Goal: Find specific page/section: Find specific page/section

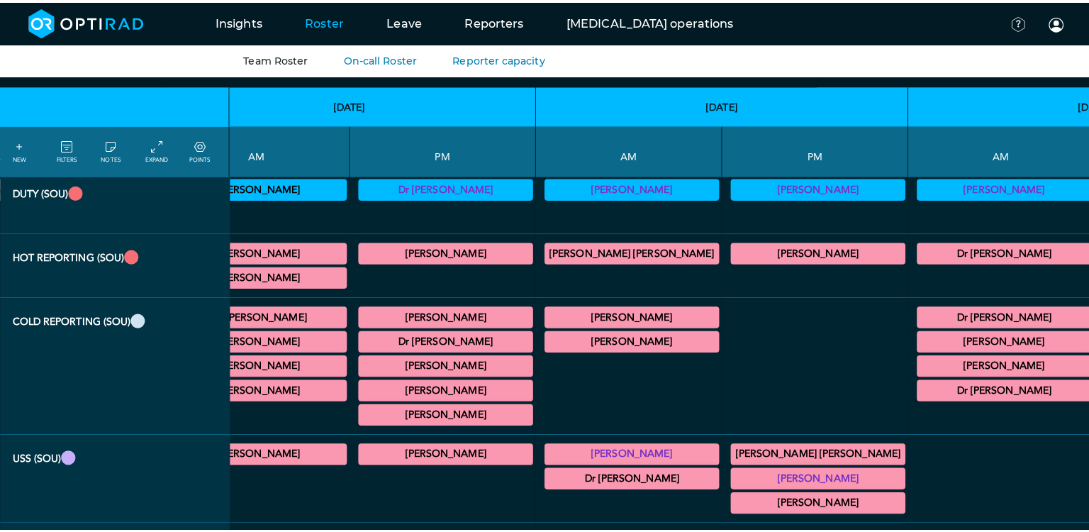
scroll to position [79, 312]
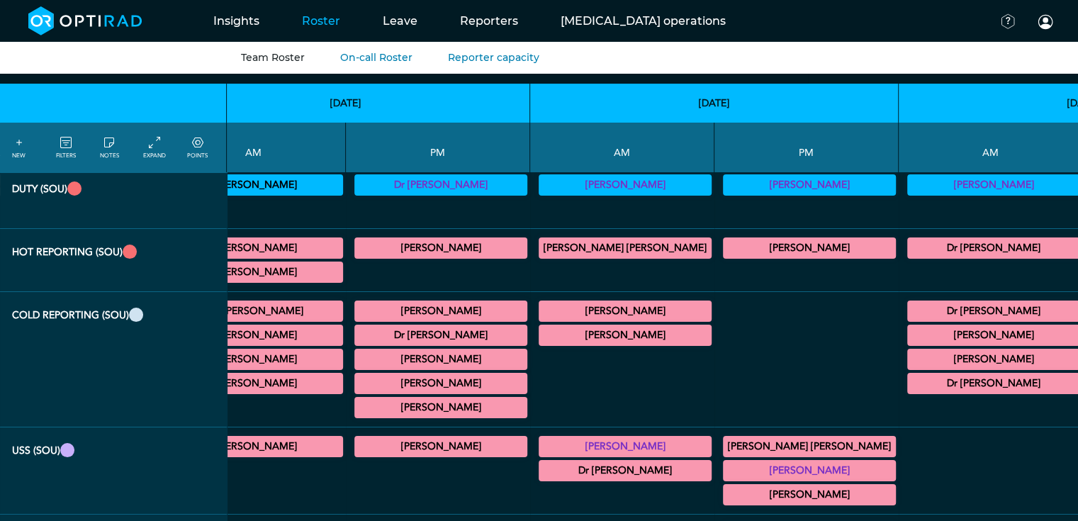
click at [57, 147] on link "FILTERS" at bounding box center [66, 148] width 20 height 26
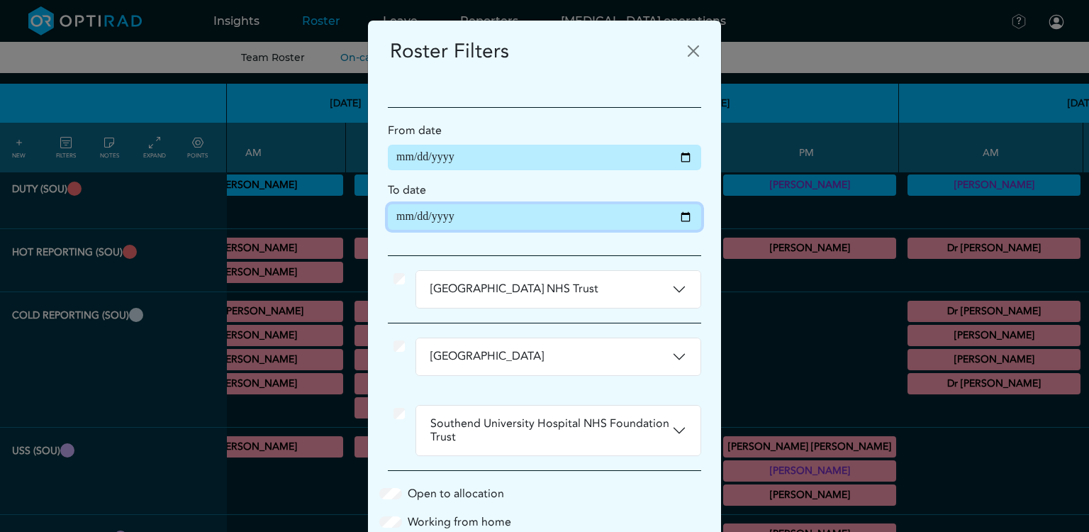
click at [679, 218] on input "**********" at bounding box center [544, 217] width 313 height 26
type input "**********"
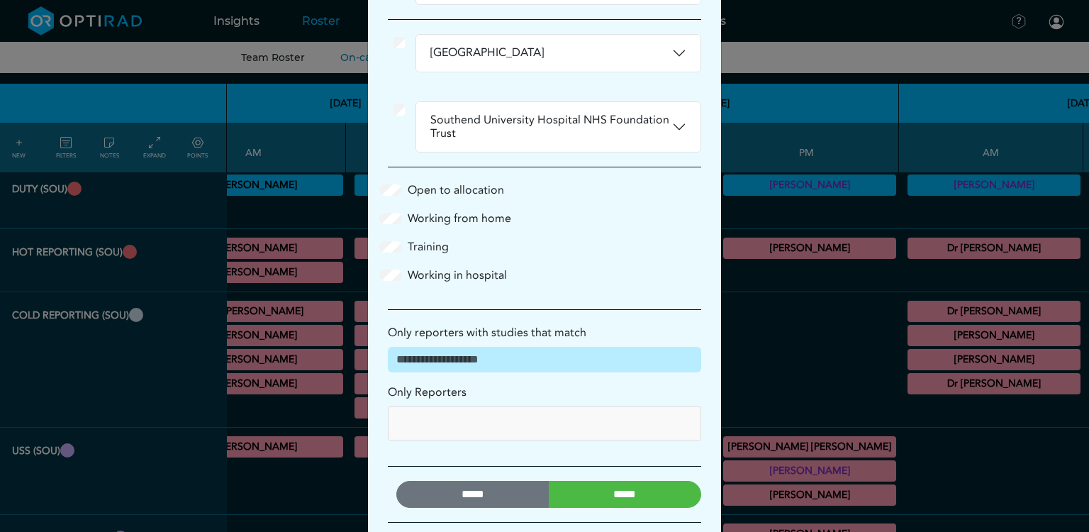
scroll to position [374, 0]
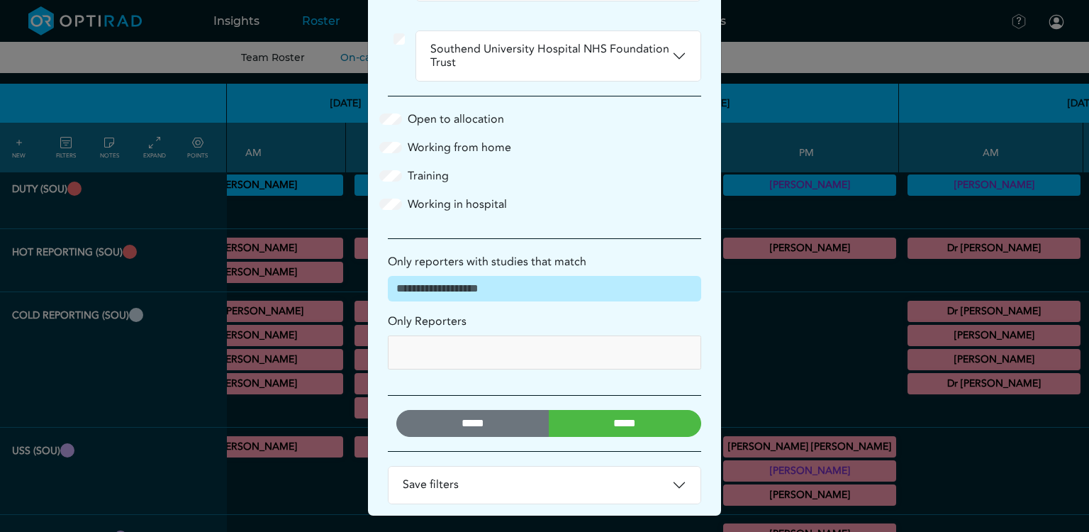
click at [572, 415] on input "*****" at bounding box center [625, 423] width 153 height 27
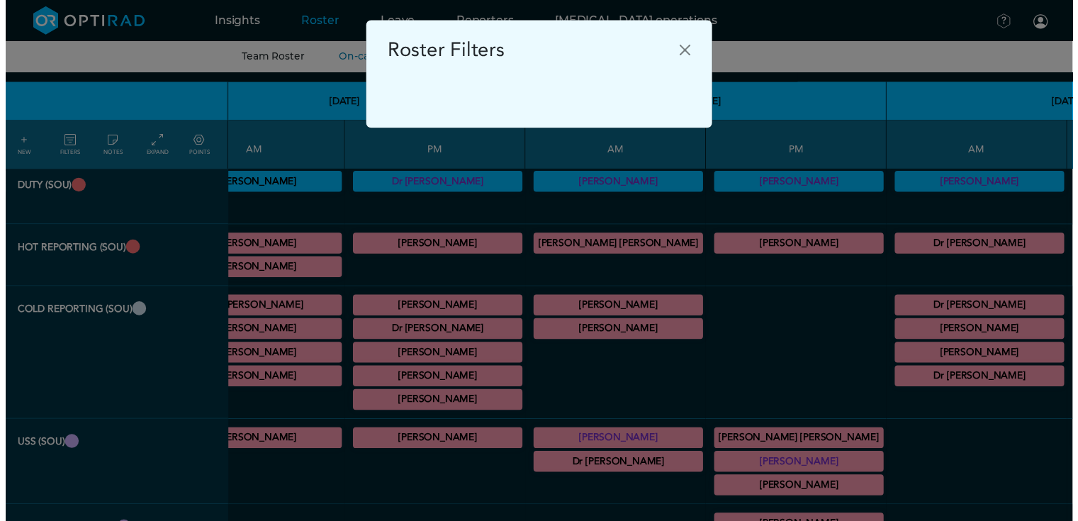
scroll to position [0, 0]
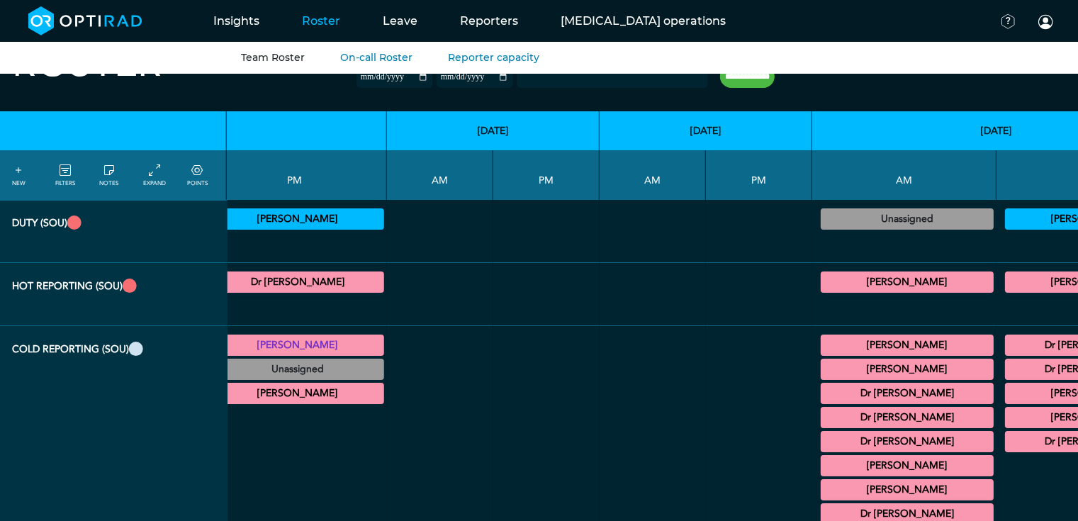
scroll to position [111, 3690]
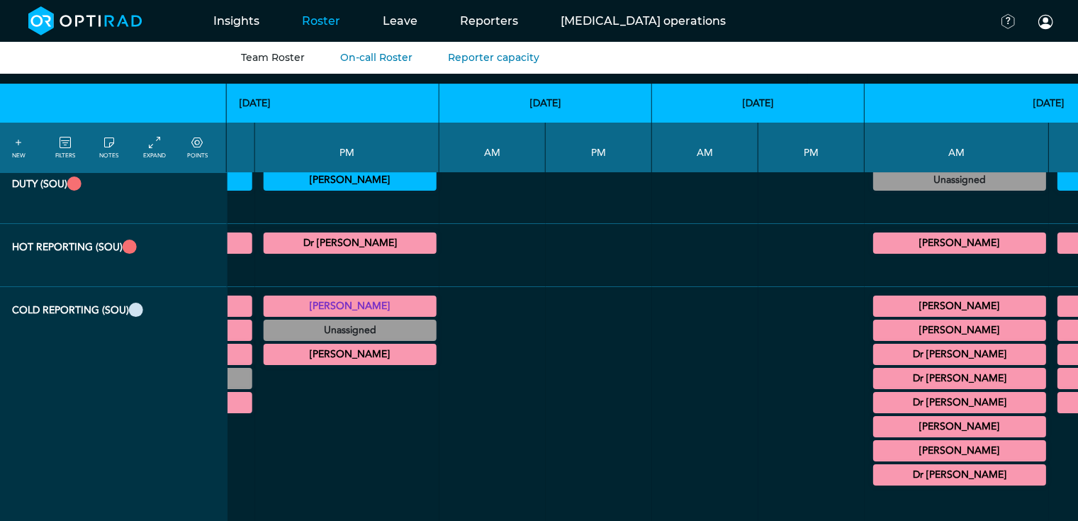
scroll to position [85, 3638]
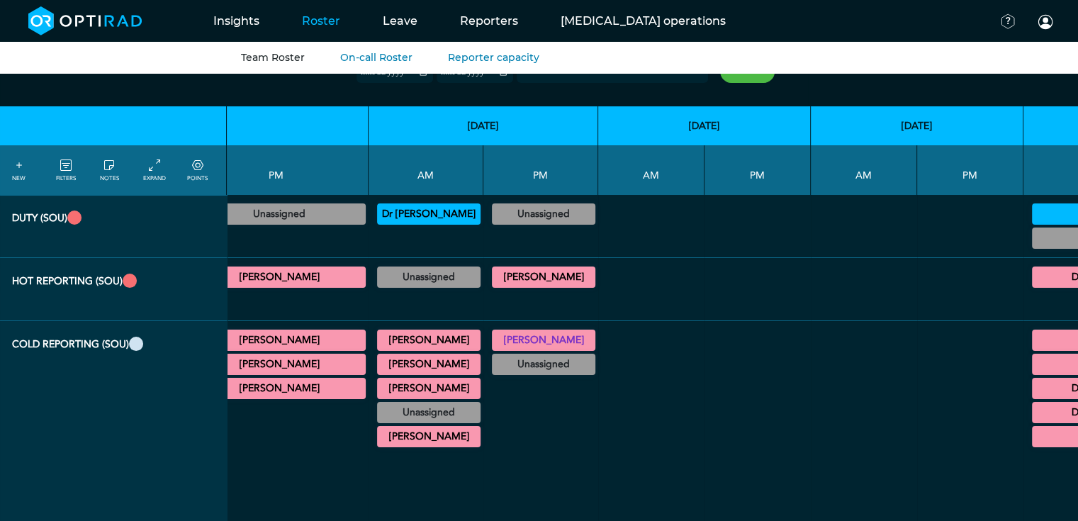
scroll to position [50, 5609]
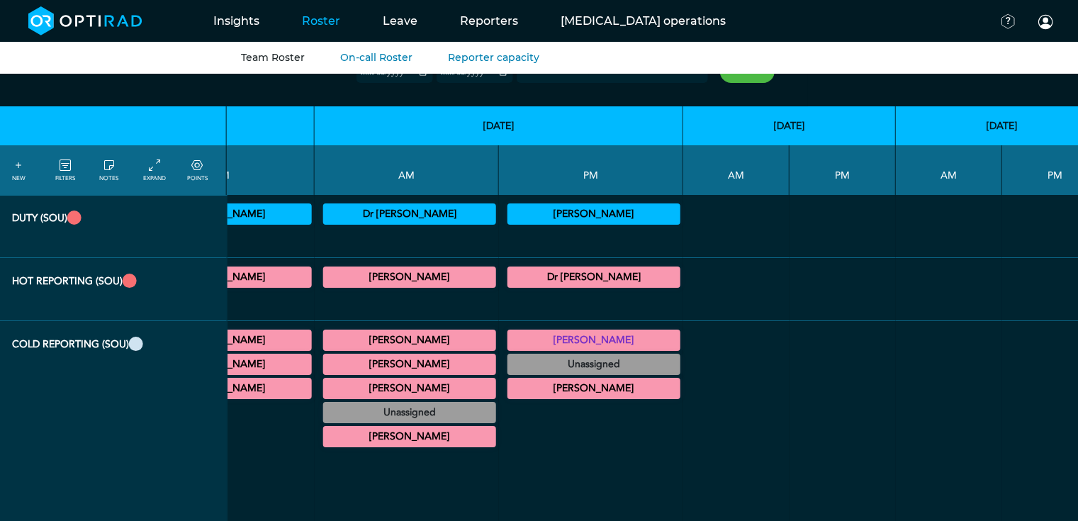
scroll to position [50, 3393]
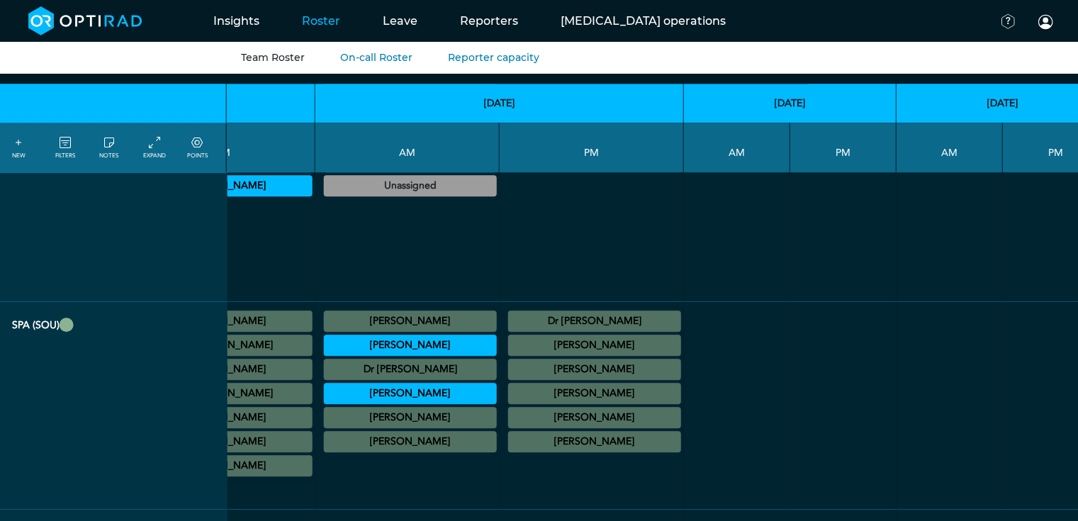
scroll to position [1109, 3393]
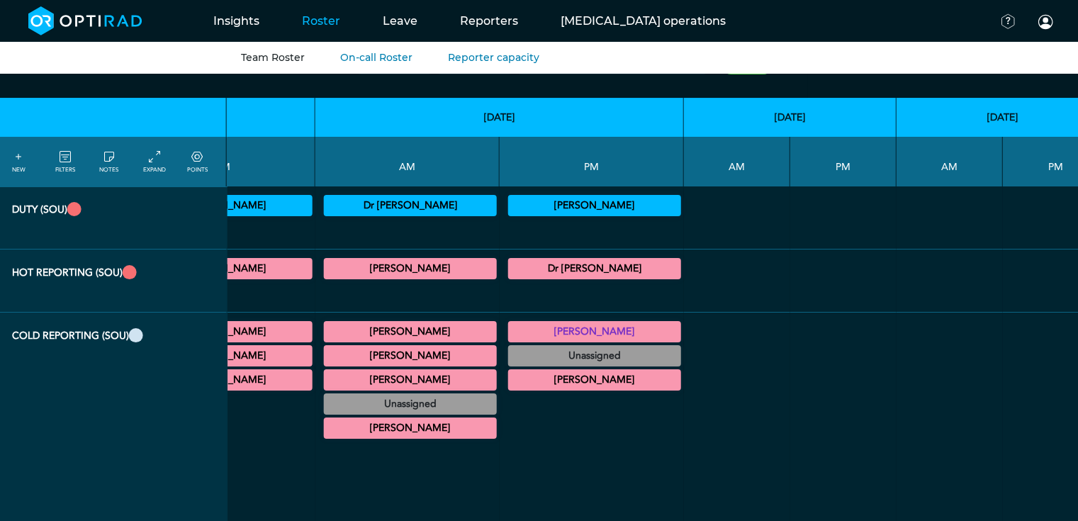
scroll to position [57, 3393]
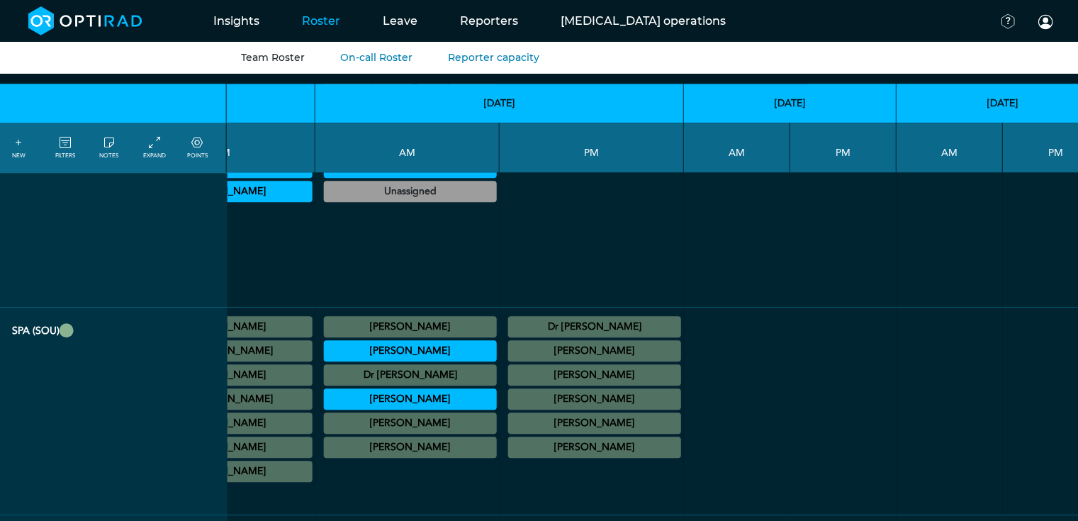
scroll to position [1140, 3393]
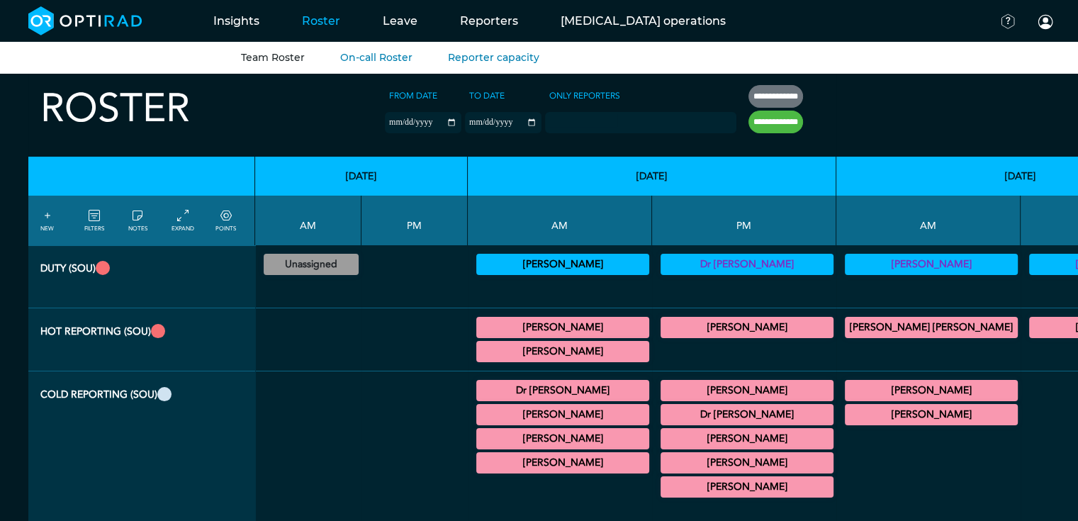
scroll to position [0, 0]
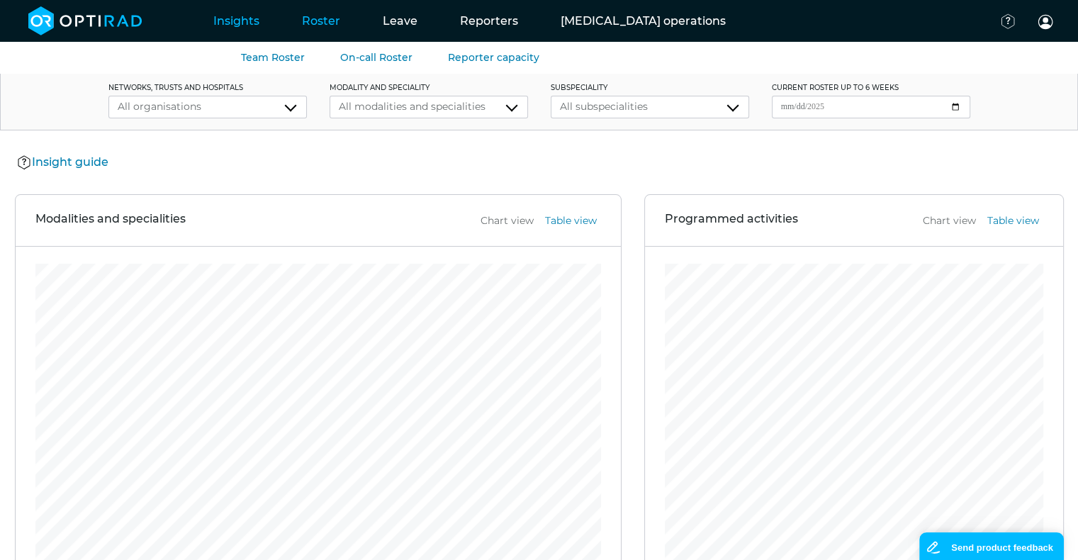
click at [325, 18] on link "Roster" at bounding box center [321, 21] width 81 height 56
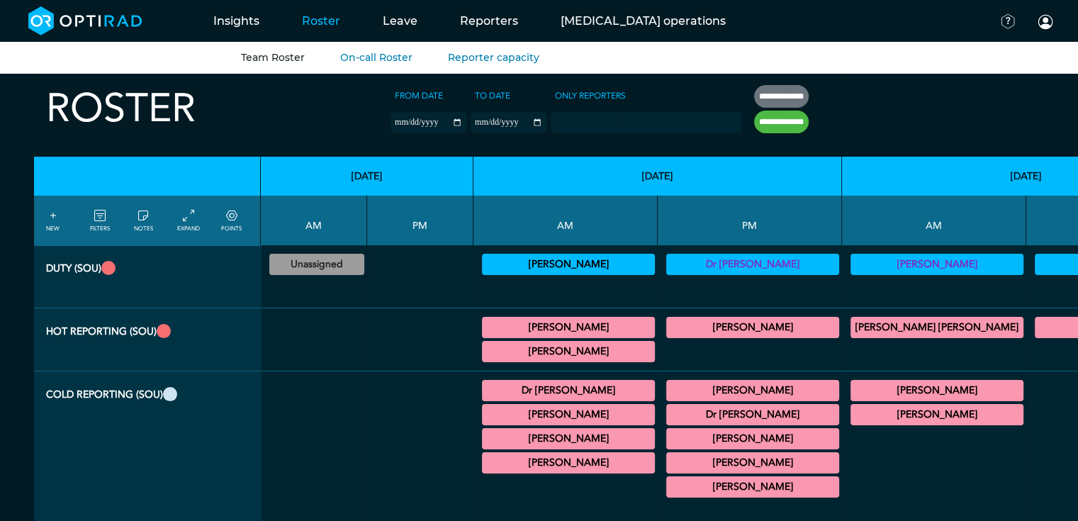
click at [853, 390] on summary "[PERSON_NAME]" at bounding box center [937, 390] width 169 height 17
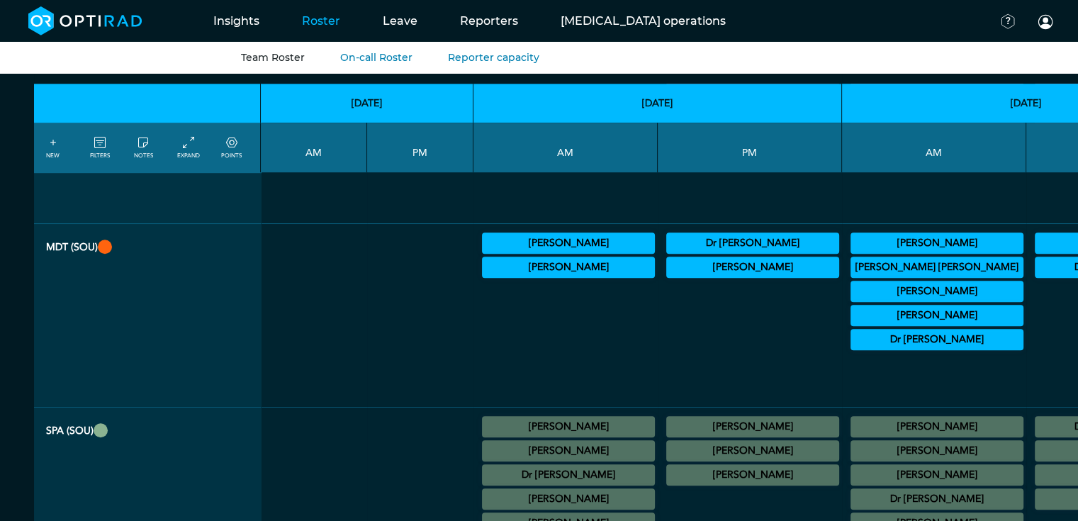
scroll to position [1004, 0]
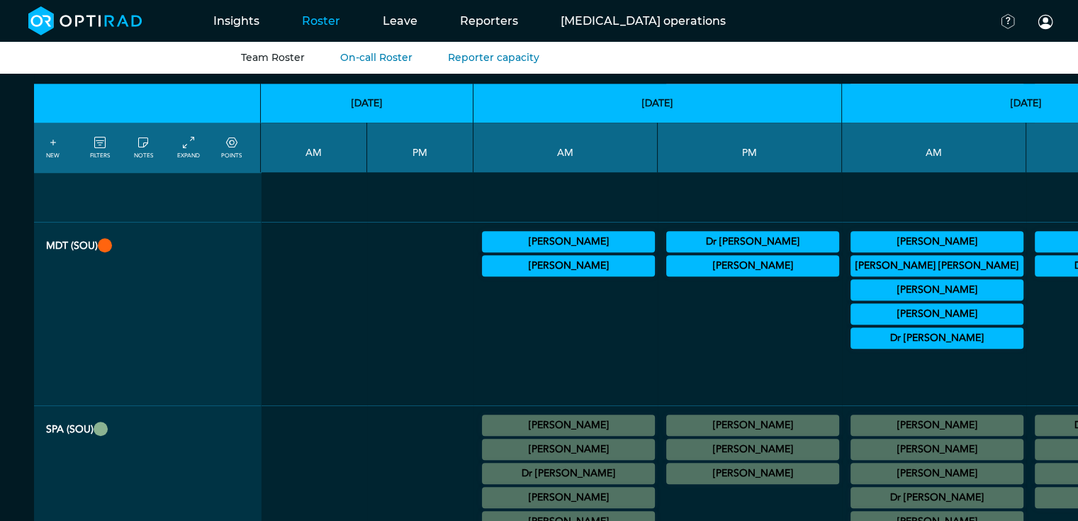
click at [853, 513] on summary "[PERSON_NAME]" at bounding box center [937, 521] width 169 height 17
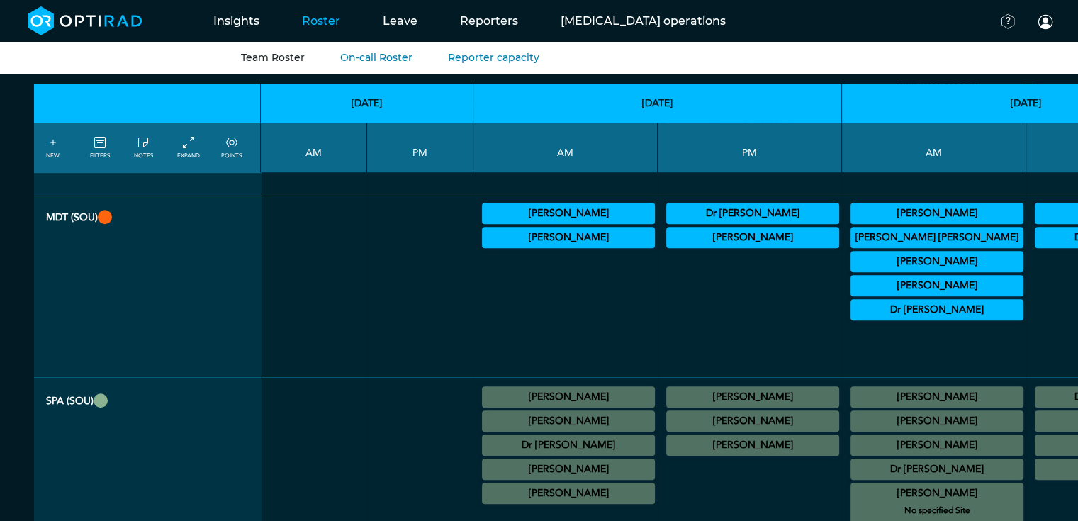
scroll to position [1027, 0]
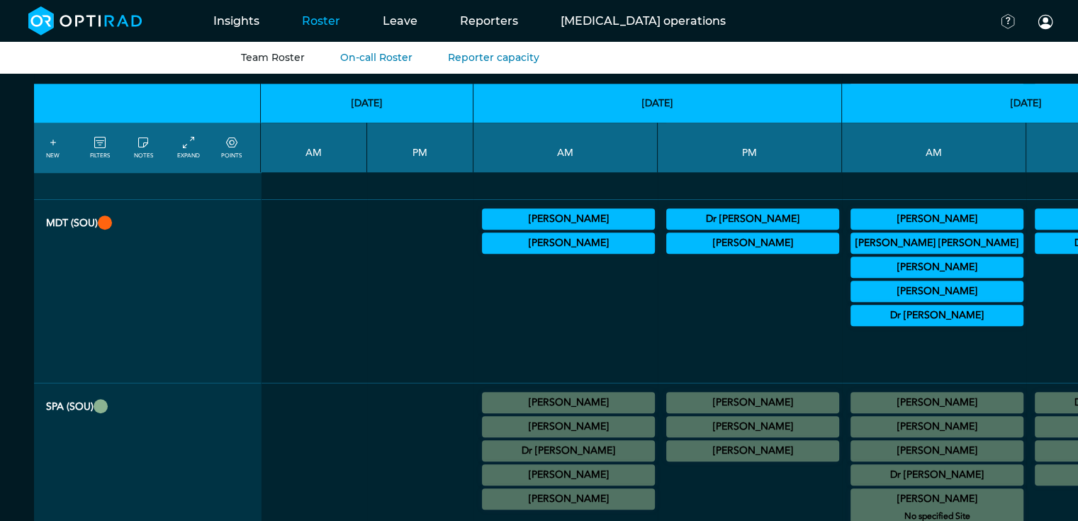
click at [853, 491] on summary "[PERSON_NAME]" at bounding box center [937, 499] width 169 height 17
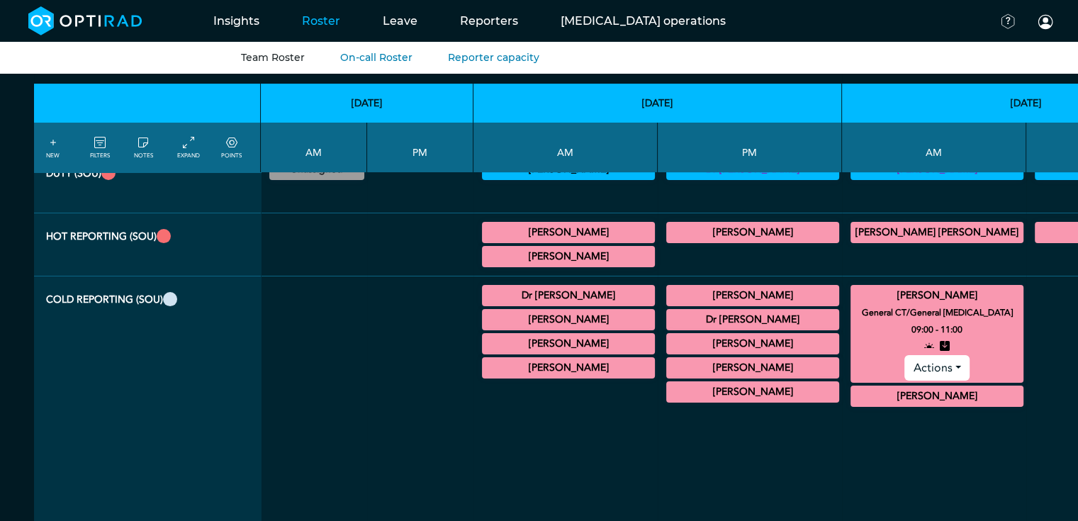
scroll to position [83, 0]
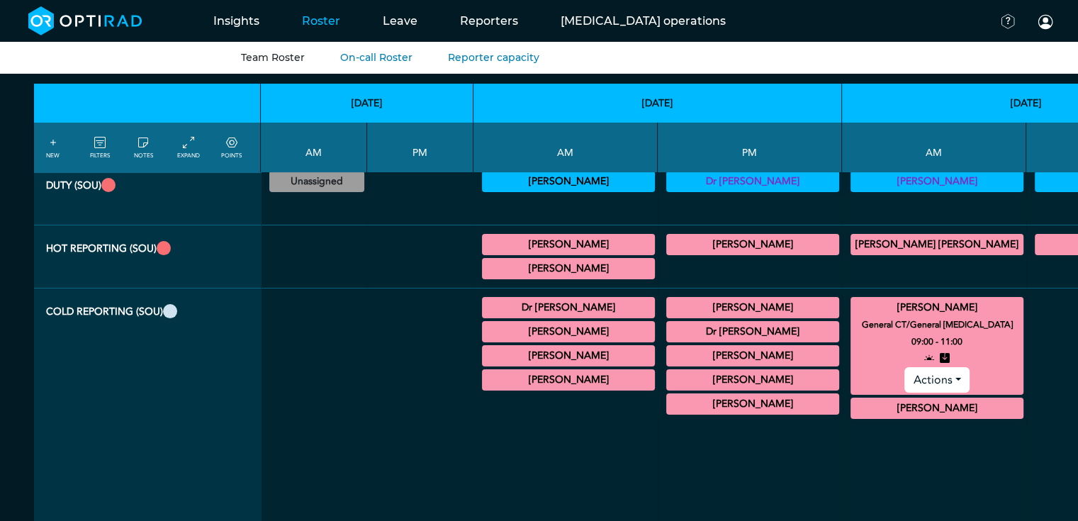
click at [853, 304] on summary "[PERSON_NAME]" at bounding box center [937, 307] width 169 height 17
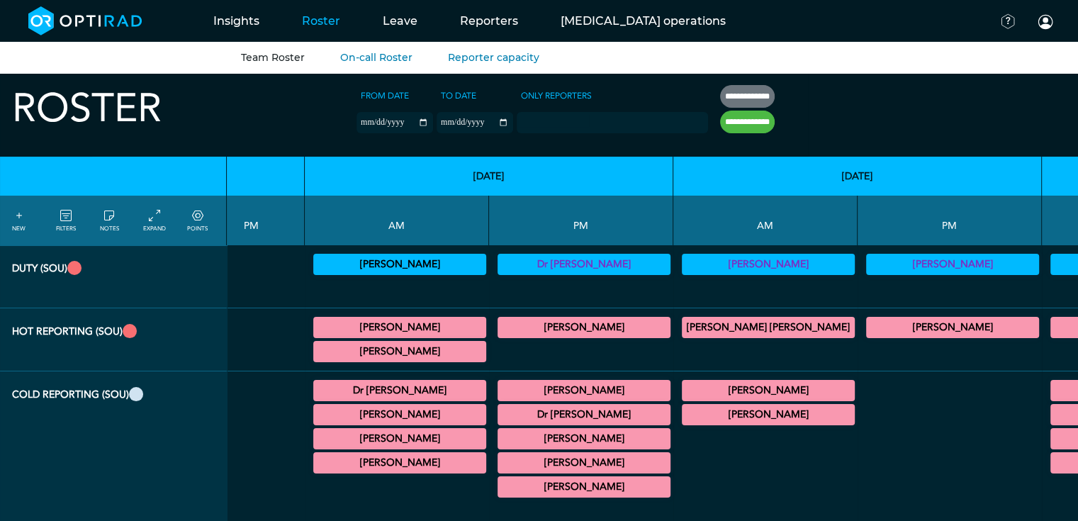
scroll to position [0, 174]
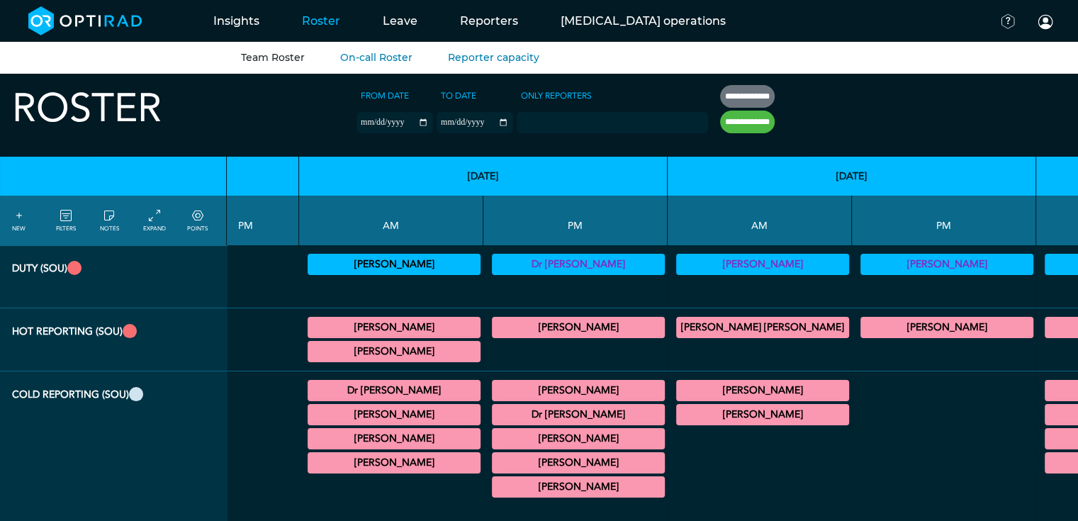
click at [678, 386] on summary "[PERSON_NAME]" at bounding box center [762, 390] width 169 height 17
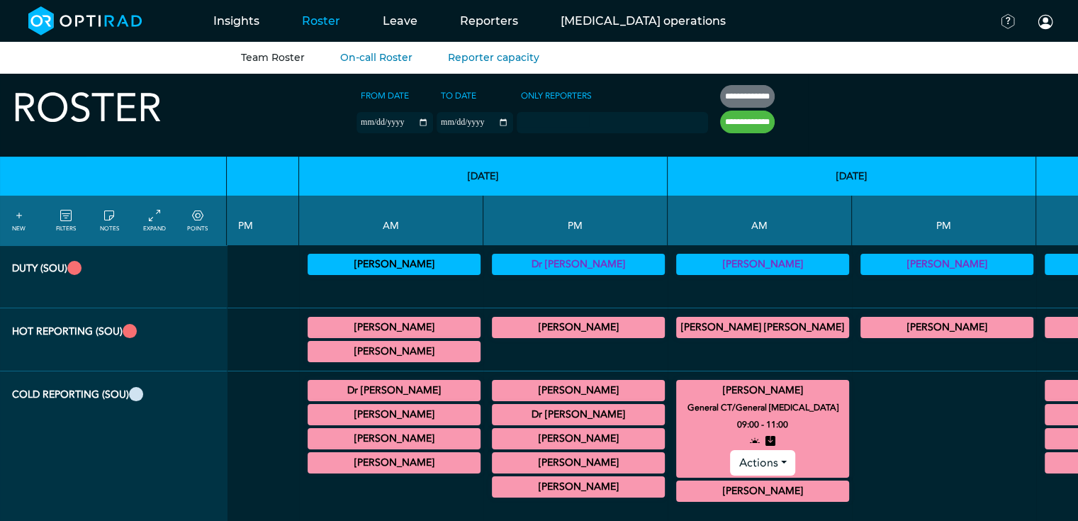
click at [678, 386] on summary "[PERSON_NAME]" at bounding box center [762, 390] width 169 height 17
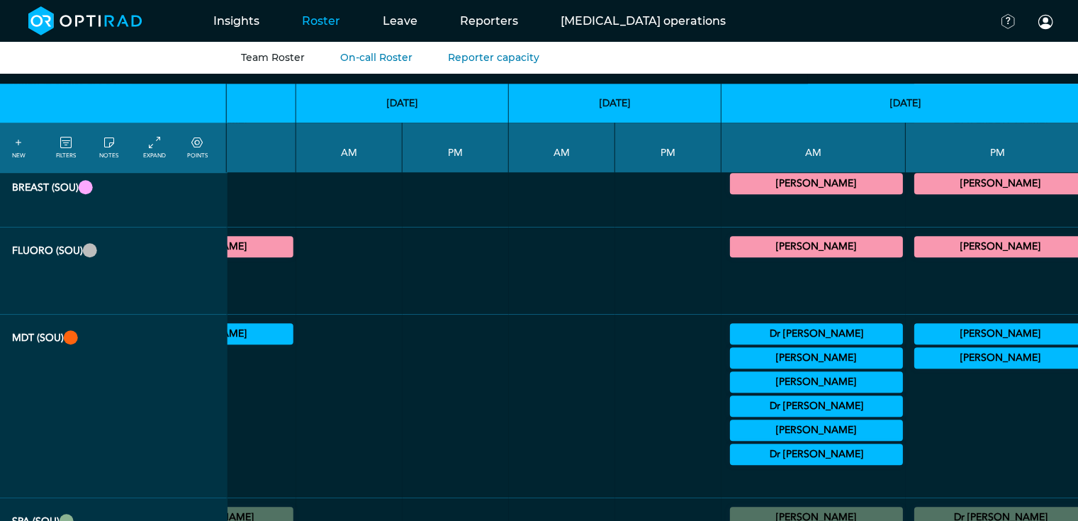
scroll to position [913, 3781]
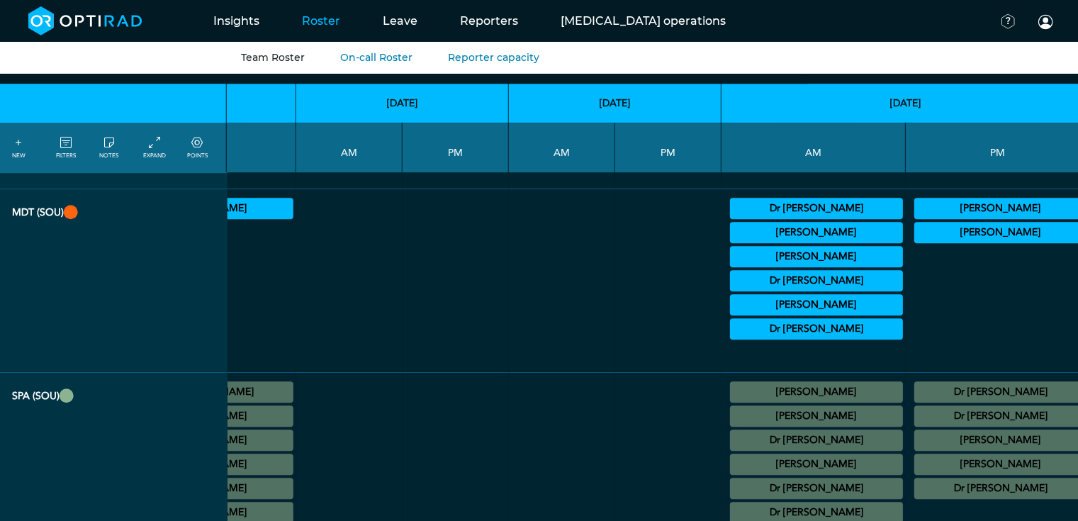
scroll to position [1040, 3781]
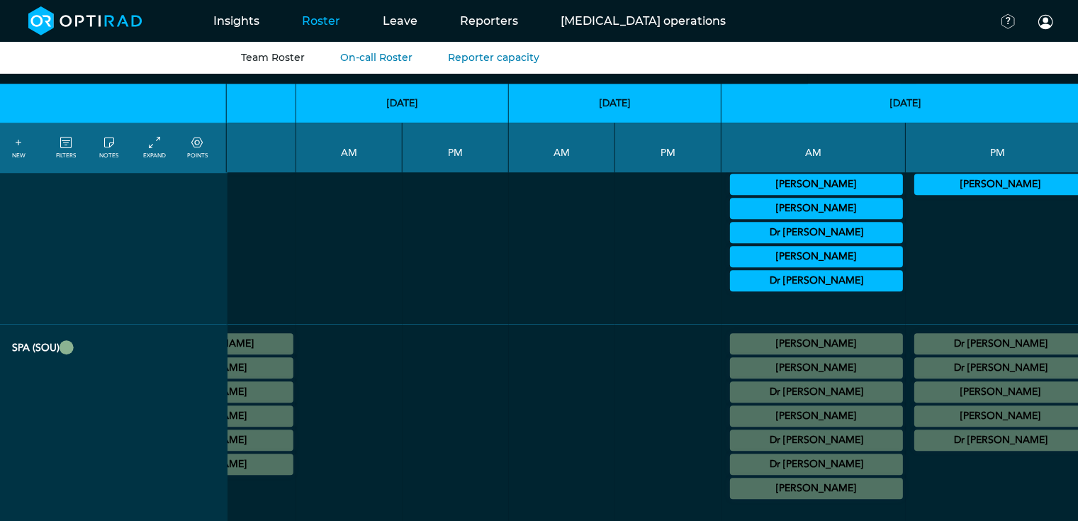
scroll to position [1087, 3781]
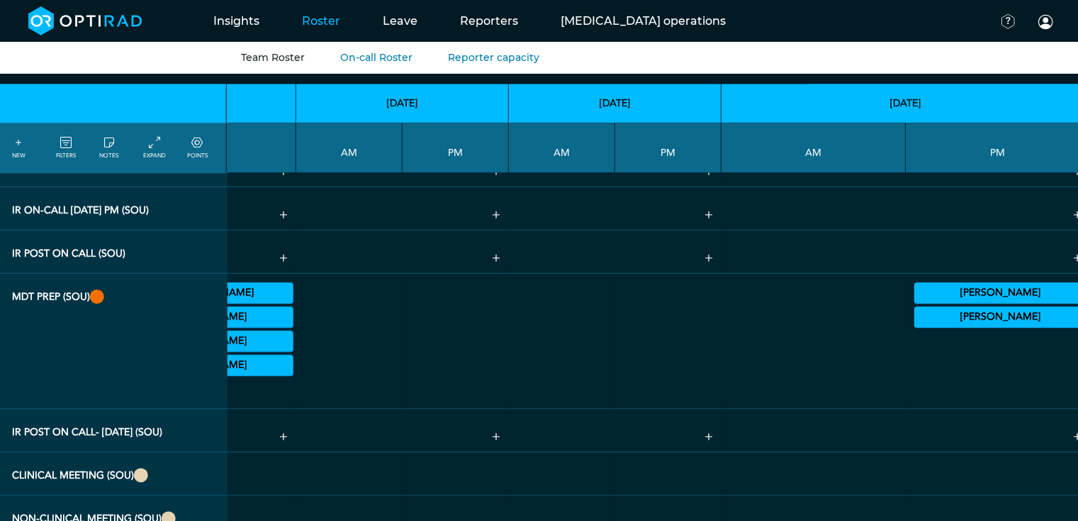
scroll to position [1744, 3781]
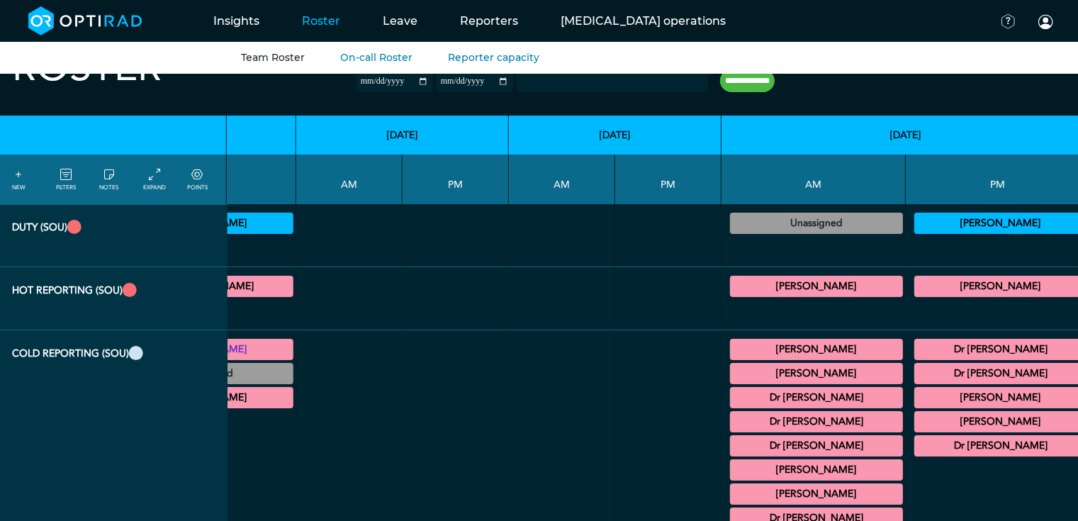
scroll to position [113, 3781]
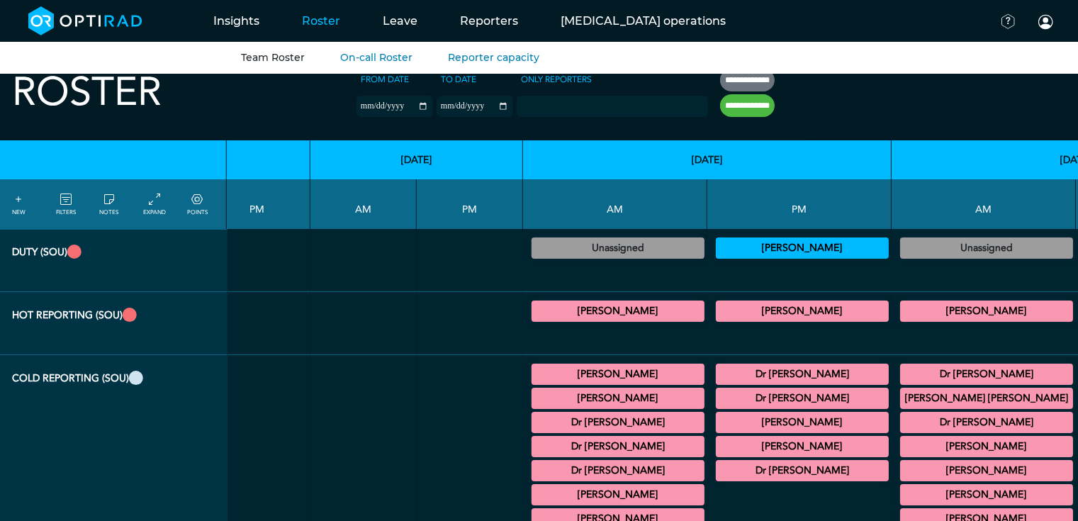
scroll to position [16, 3983]
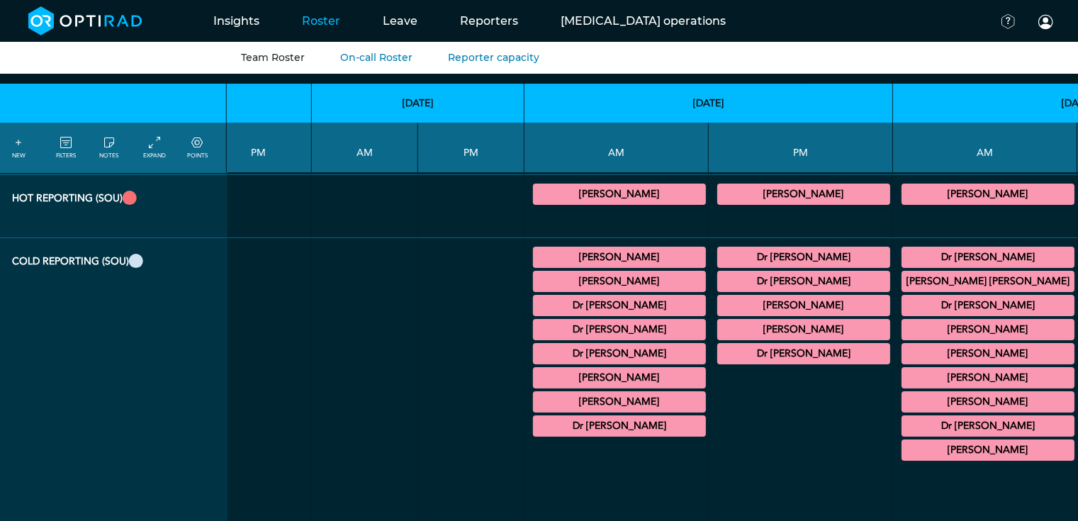
scroll to position [133, 3978]
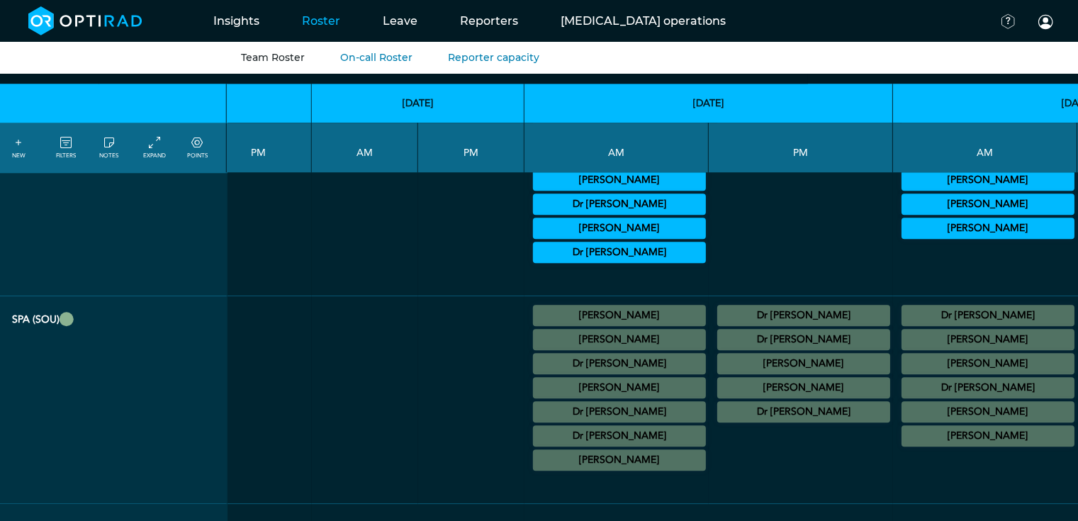
scroll to position [1126, 3978]
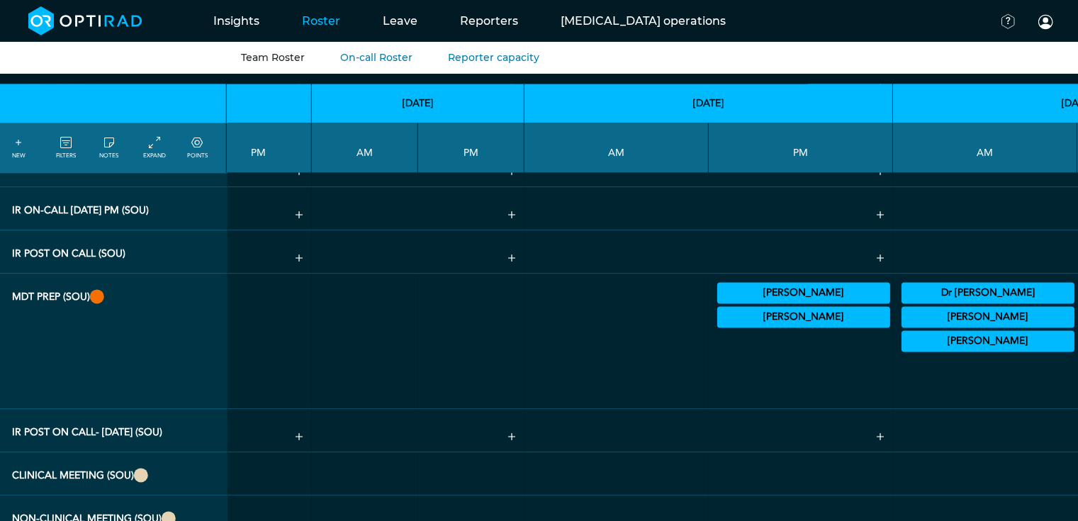
scroll to position [1747, 3978]
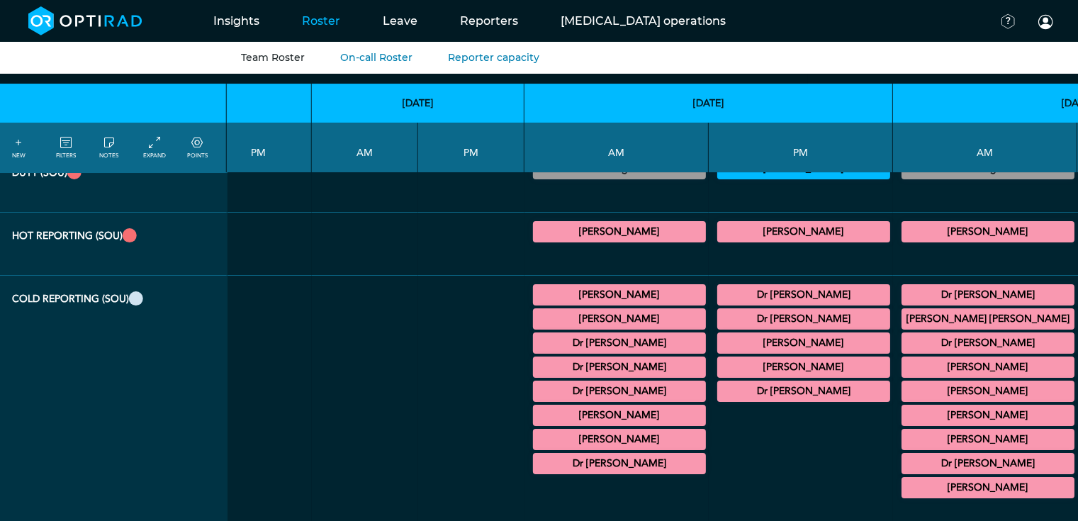
scroll to position [0, 3978]
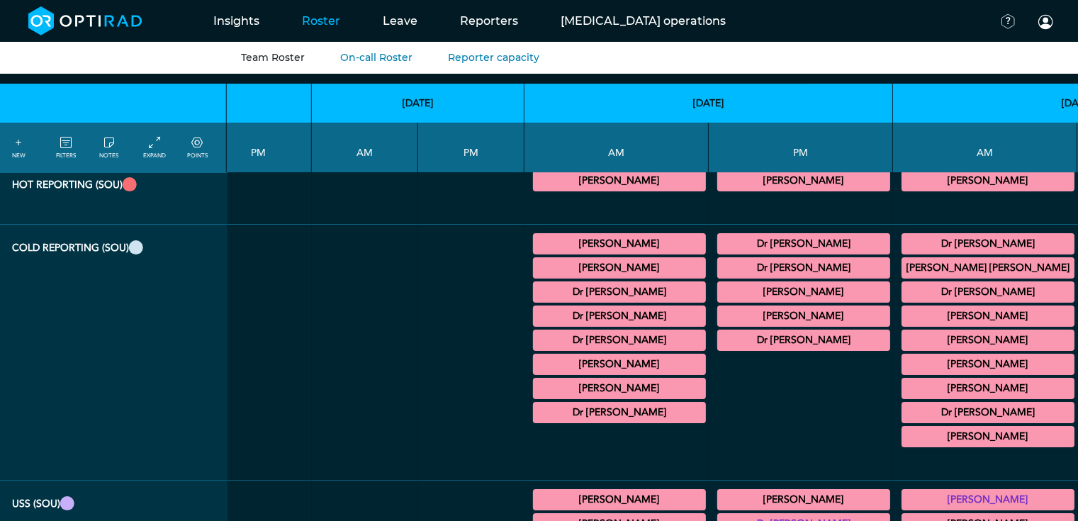
scroll to position [145, 3978]
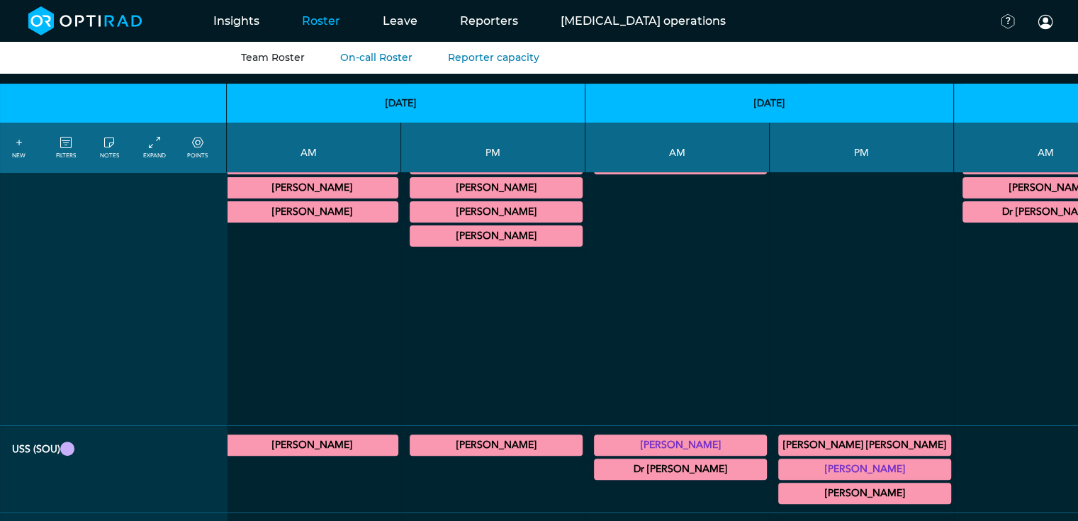
scroll to position [251, 0]
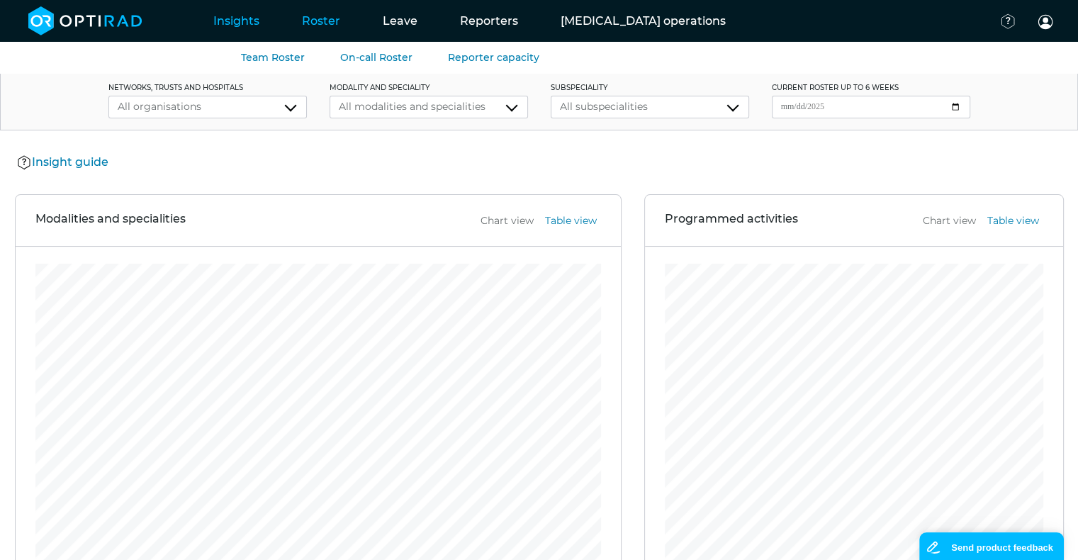
click at [306, 16] on link "Roster" at bounding box center [321, 21] width 81 height 56
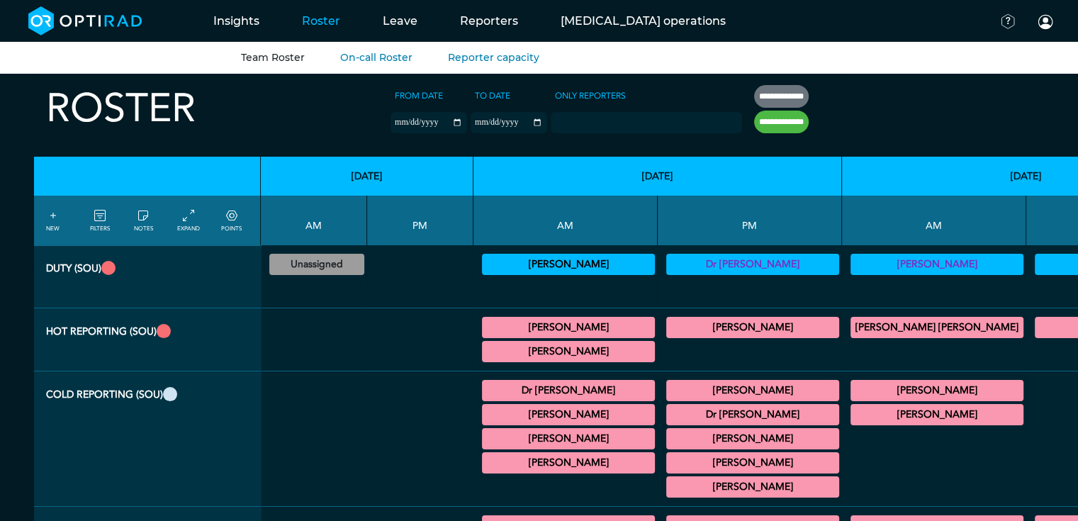
click at [102, 220] on icon at bounding box center [99, 216] width 11 height 16
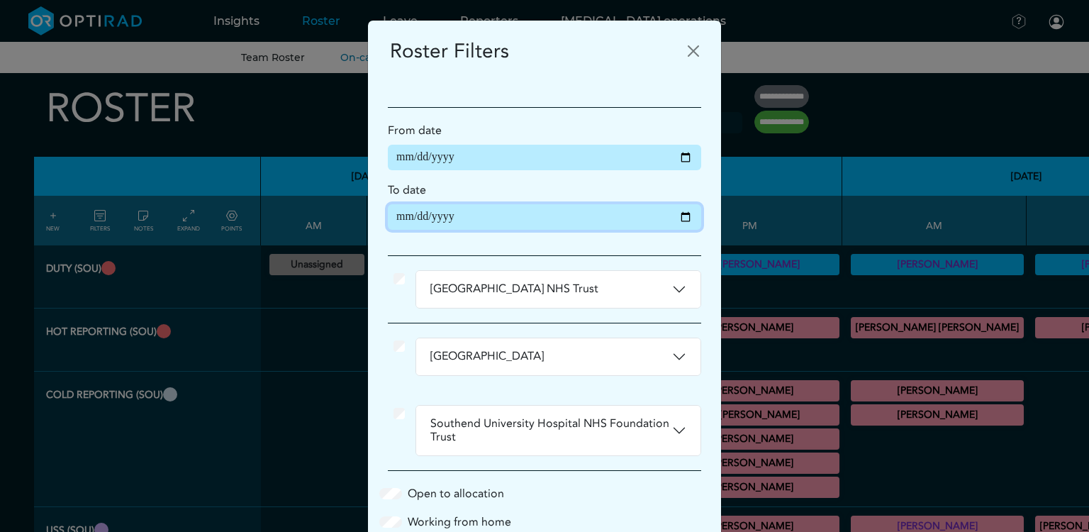
click at [676, 220] on input "**********" at bounding box center [544, 217] width 313 height 26
type input "**********"
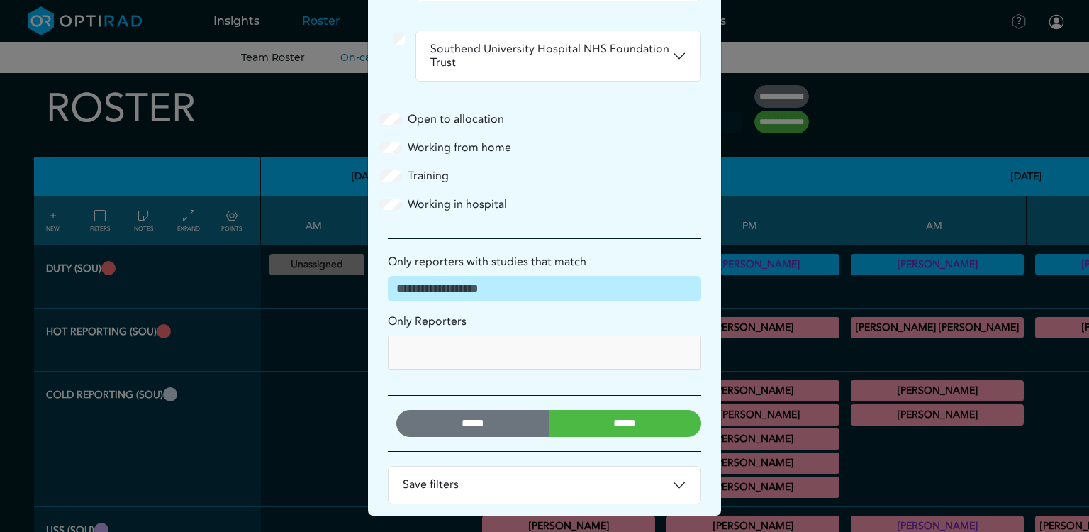
click at [604, 418] on input "*****" at bounding box center [625, 423] width 153 height 27
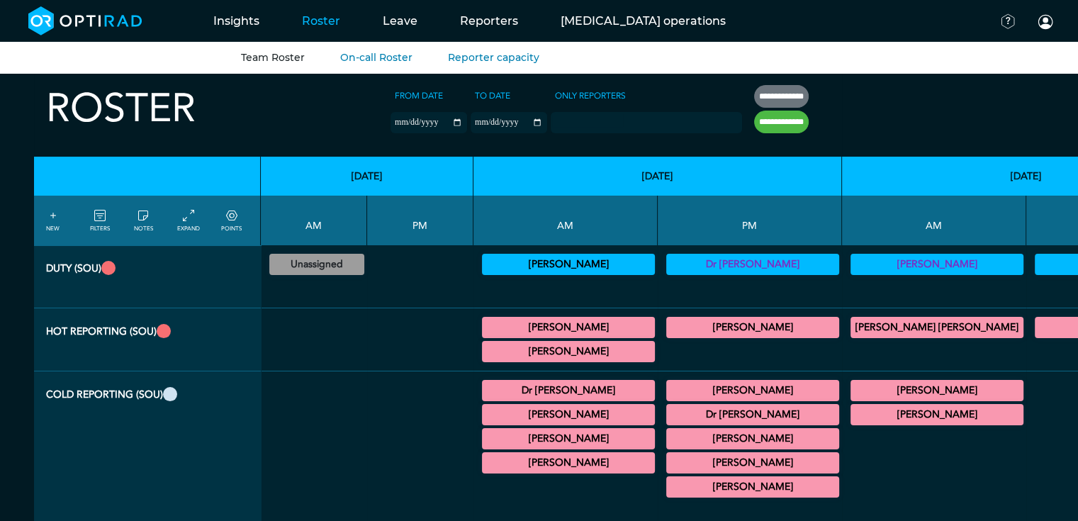
scroll to position [0, 6068]
